Goal: Book appointment/travel/reservation

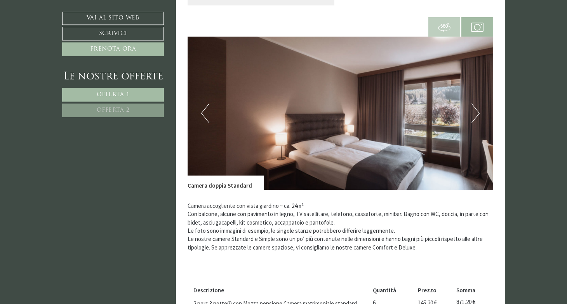
scroll to position [223, 0]
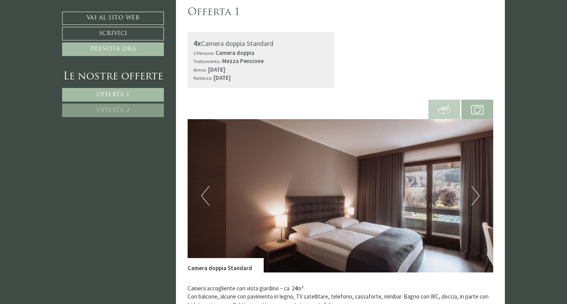
click at [475, 181] on img at bounding box center [341, 195] width 306 height 153
click at [475, 194] on button "Next" at bounding box center [476, 195] width 8 height 19
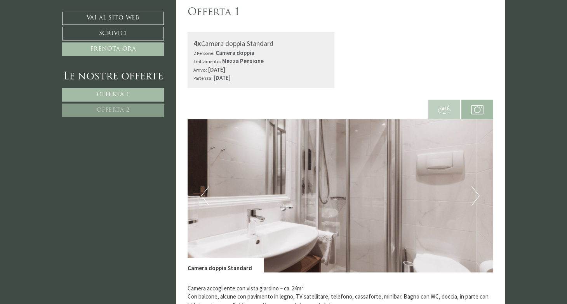
click at [475, 194] on button "Next" at bounding box center [476, 195] width 8 height 19
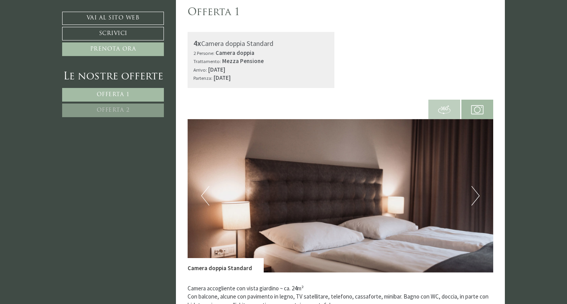
click at [475, 194] on button "Next" at bounding box center [476, 195] width 8 height 19
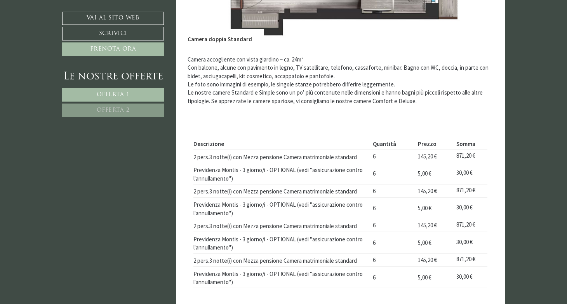
scroll to position [493, 0]
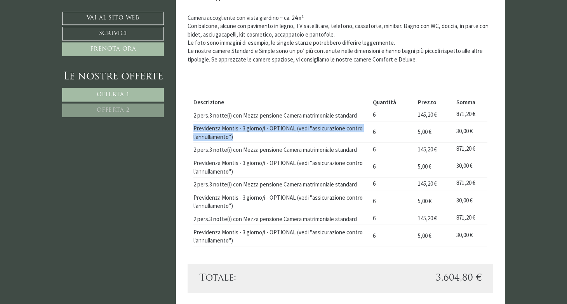
drag, startPoint x: 237, startPoint y: 136, endPoint x: 194, endPoint y: 132, distance: 42.9
click at [194, 132] on td "Previdenza Montis - 3 giorno/i - OPTIONAL (vedi "assicurazione contro l'annulla…" at bounding box center [282, 131] width 177 height 21
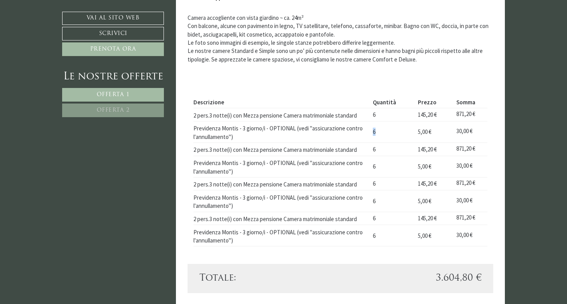
drag, startPoint x: 373, startPoint y: 133, endPoint x: 384, endPoint y: 133, distance: 10.9
click at [384, 133] on td "6" at bounding box center [392, 131] width 45 height 21
click at [409, 131] on td "6" at bounding box center [392, 131] width 45 height 21
drag, startPoint x: 412, startPoint y: 132, endPoint x: 446, endPoint y: 132, distance: 33.4
click at [446, 132] on tr "Previdenza Montis - 3 giorno/i - OPTIONAL (vedi "assicurazione contro l'annulla…" at bounding box center [341, 131] width 295 height 21
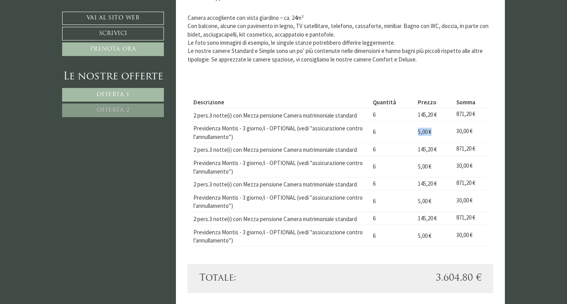
click at [434, 131] on td "5,00 €" at bounding box center [434, 131] width 38 height 21
drag, startPoint x: 414, startPoint y: 133, endPoint x: 452, endPoint y: 133, distance: 37.7
click at [452, 133] on td "5,00 €" at bounding box center [434, 131] width 38 height 21
click at [410, 209] on td "6" at bounding box center [392, 200] width 45 height 21
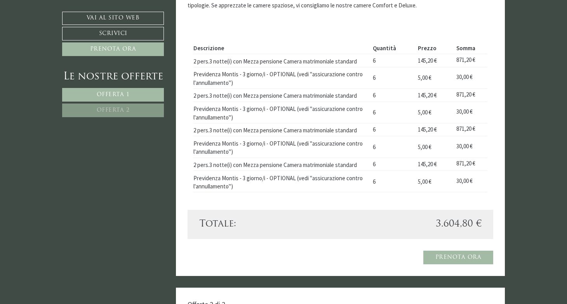
scroll to position [548, 0]
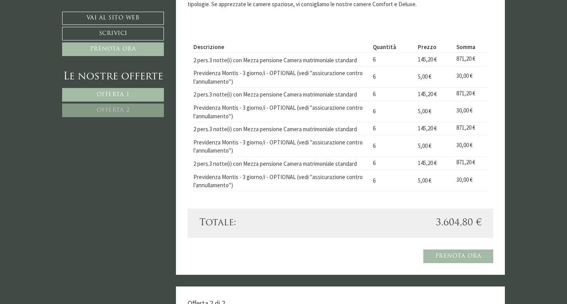
drag, startPoint x: 437, startPoint y: 221, endPoint x: 494, endPoint y: 221, distance: 56.7
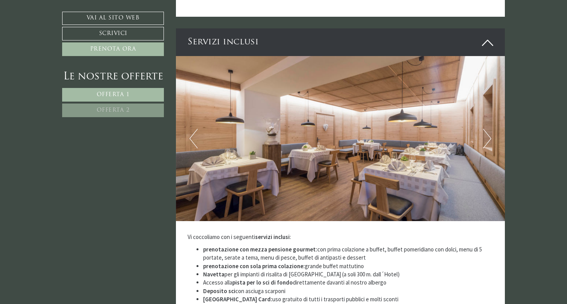
scroll to position [1708, 0]
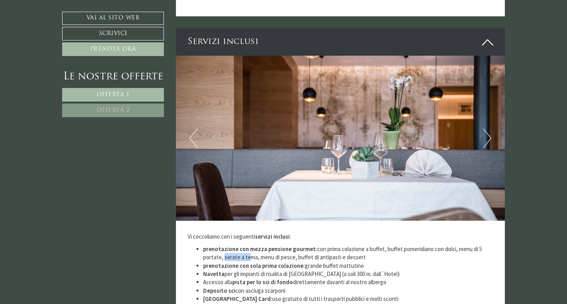
drag, startPoint x: 223, startPoint y: 216, endPoint x: 250, endPoint y: 216, distance: 26.8
click at [250, 244] on li "prenotazione con mezza pensione gourmet: con prima colazione a buffet, buffet p…" at bounding box center [348, 252] width 291 height 17
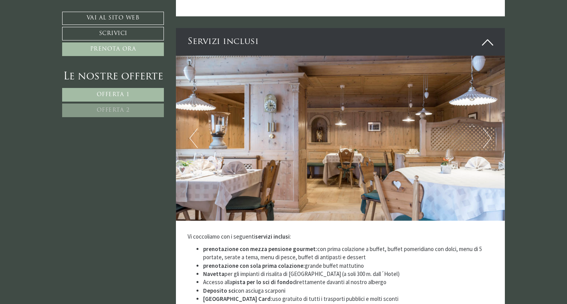
click at [187, 220] on div "Vi coccoliamo con i seguenti servizi inclusi : prenotazione con mezza pensione …" at bounding box center [341, 281] width 330 height 123
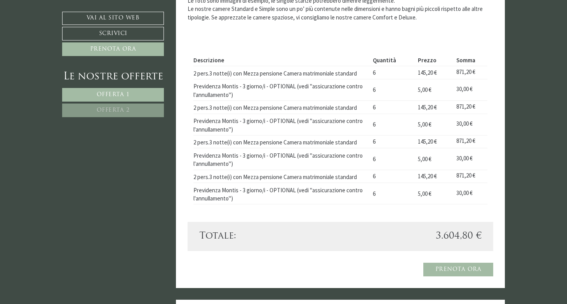
scroll to position [530, 0]
